Goal: Information Seeking & Learning: Learn about a topic

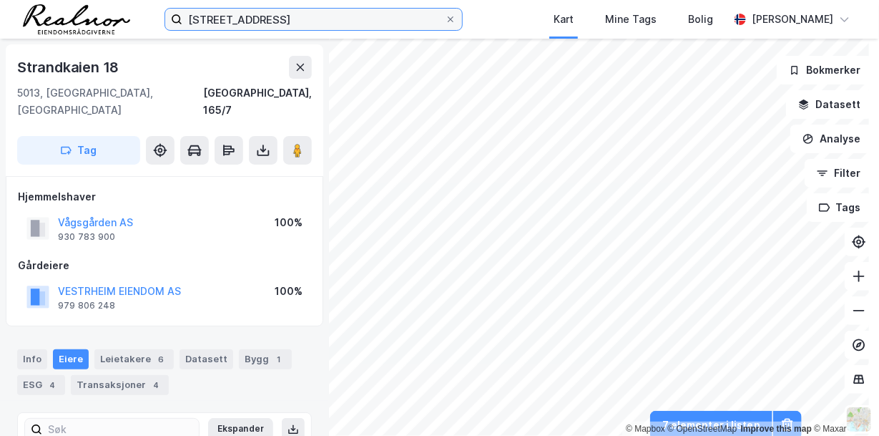
click at [276, 20] on input "[STREET_ADDRESS]" at bounding box center [313, 19] width 263 height 21
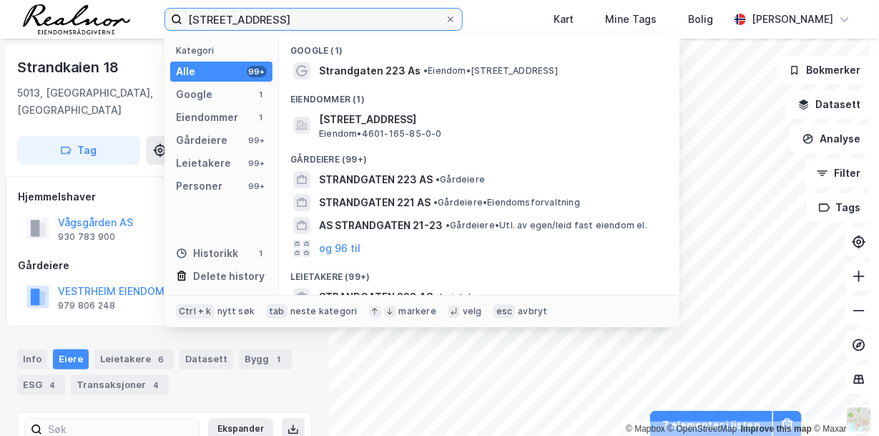
drag, startPoint x: 276, startPoint y: 19, endPoint x: 137, endPoint y: 9, distance: 139.9
click at [137, 9] on div "strandgaten 223 Kategori Alle 99+ Google 1 Eiendommer 1 Gårdeiere 99+ Leietaker…" at bounding box center [439, 19] width 879 height 39
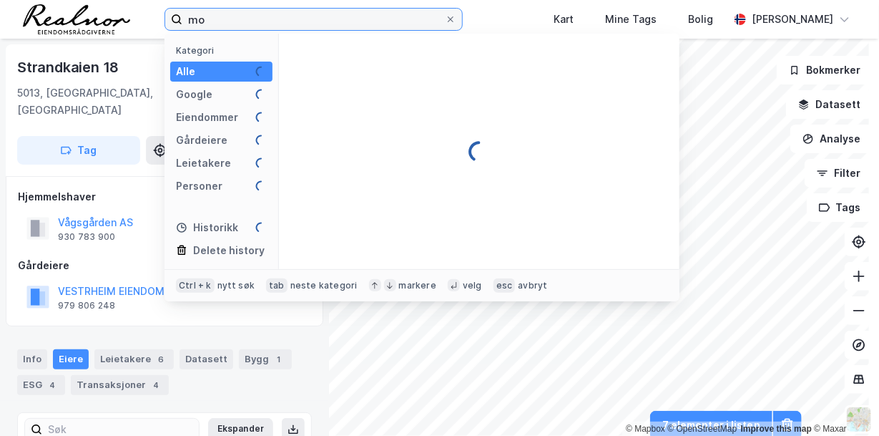
type input "m"
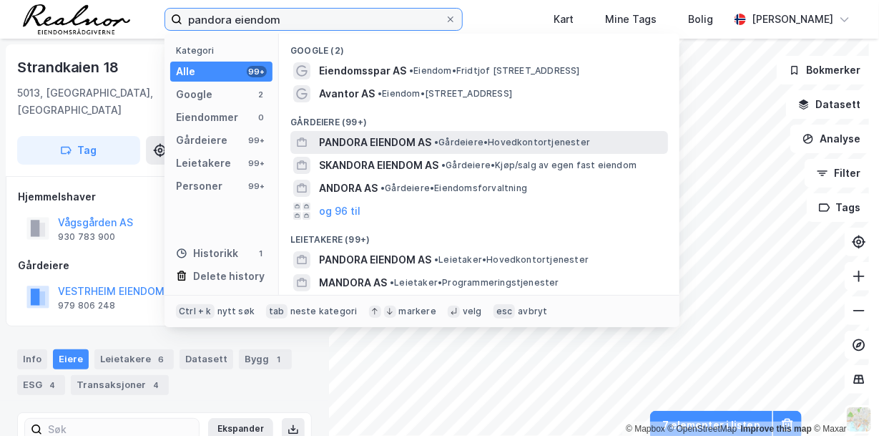
type input "pandora eiendom"
click at [399, 140] on span "PANDORA EIENDOM AS" at bounding box center [375, 142] width 112 height 17
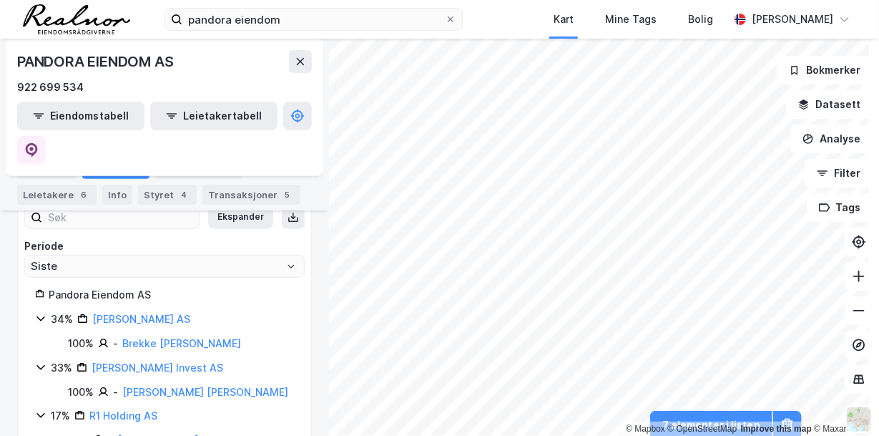
scroll to position [215, 0]
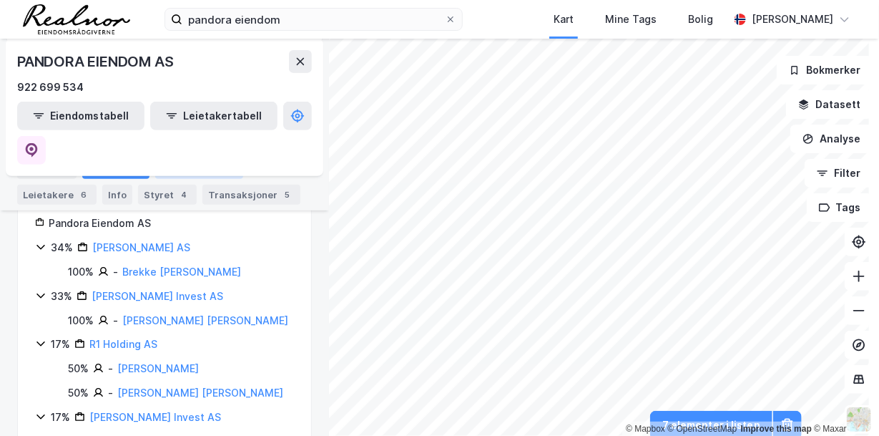
click at [202, 169] on div "Eiendommer 5" at bounding box center [199, 169] width 88 height 20
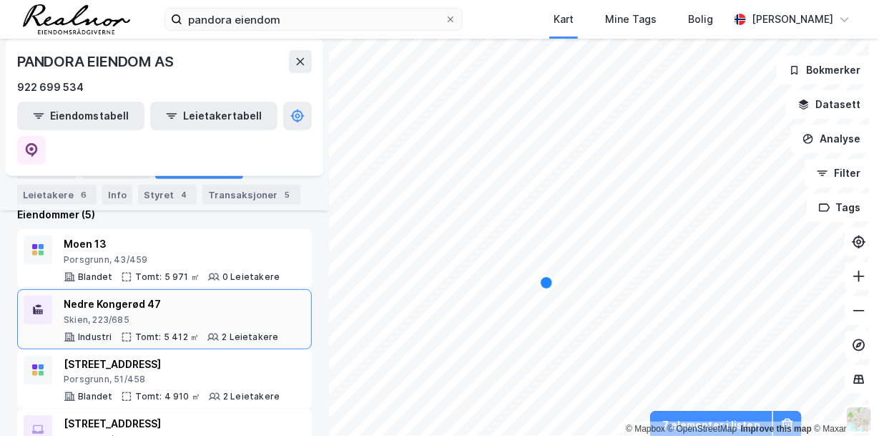
scroll to position [66, 0]
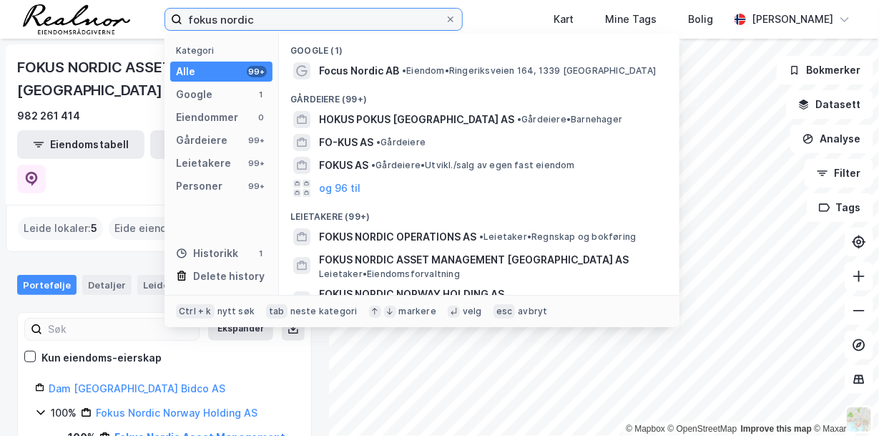
drag, startPoint x: 255, startPoint y: 19, endPoint x: 148, endPoint y: 2, distance: 107.9
click at [148, 2] on div "fokus nordic Kategori Alle 99+ Google 1 Eiendommer 0 Gårdeiere 99+ Leietakere 9…" at bounding box center [439, 19] width 879 height 39
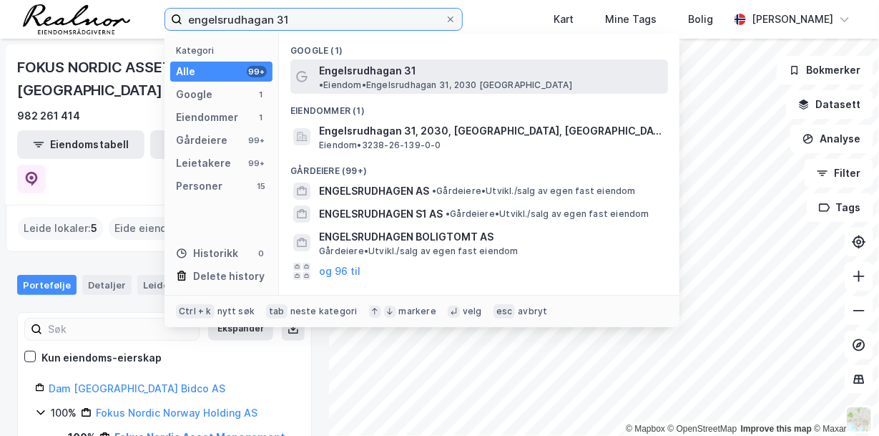
type input "engelsrudhagan 31"
click at [400, 66] on span "Engelsrudhagan 31" at bounding box center [367, 70] width 97 height 17
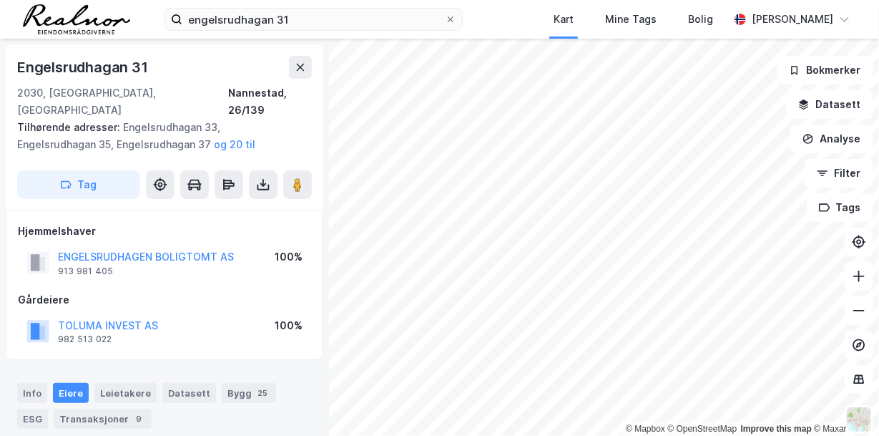
scroll to position [2, 0]
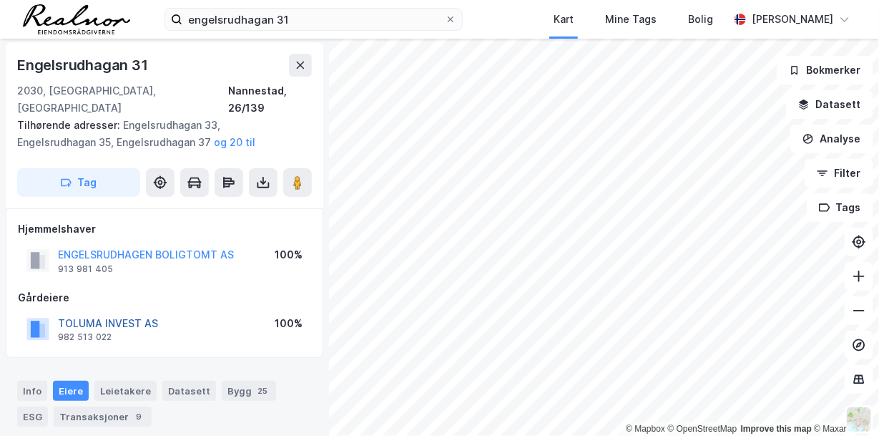
click at [0, 0] on button "TOLUMA INVEST AS" at bounding box center [0, 0] width 0 height 0
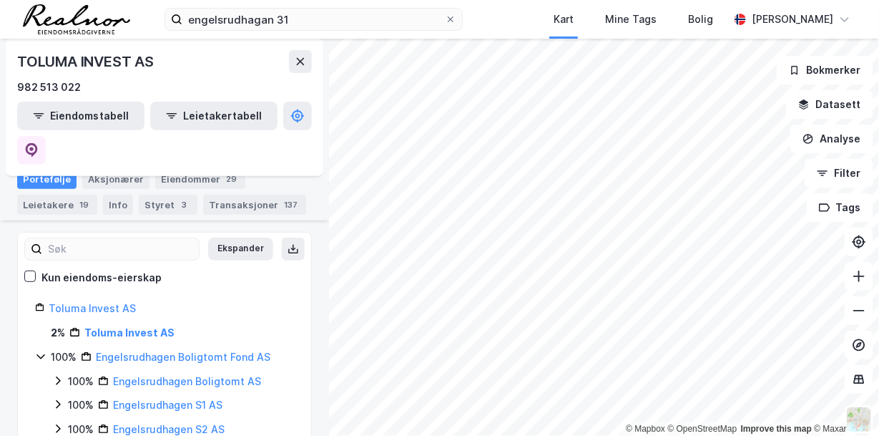
scroll to position [215, 0]
